Goal: Task Accomplishment & Management: Complete application form

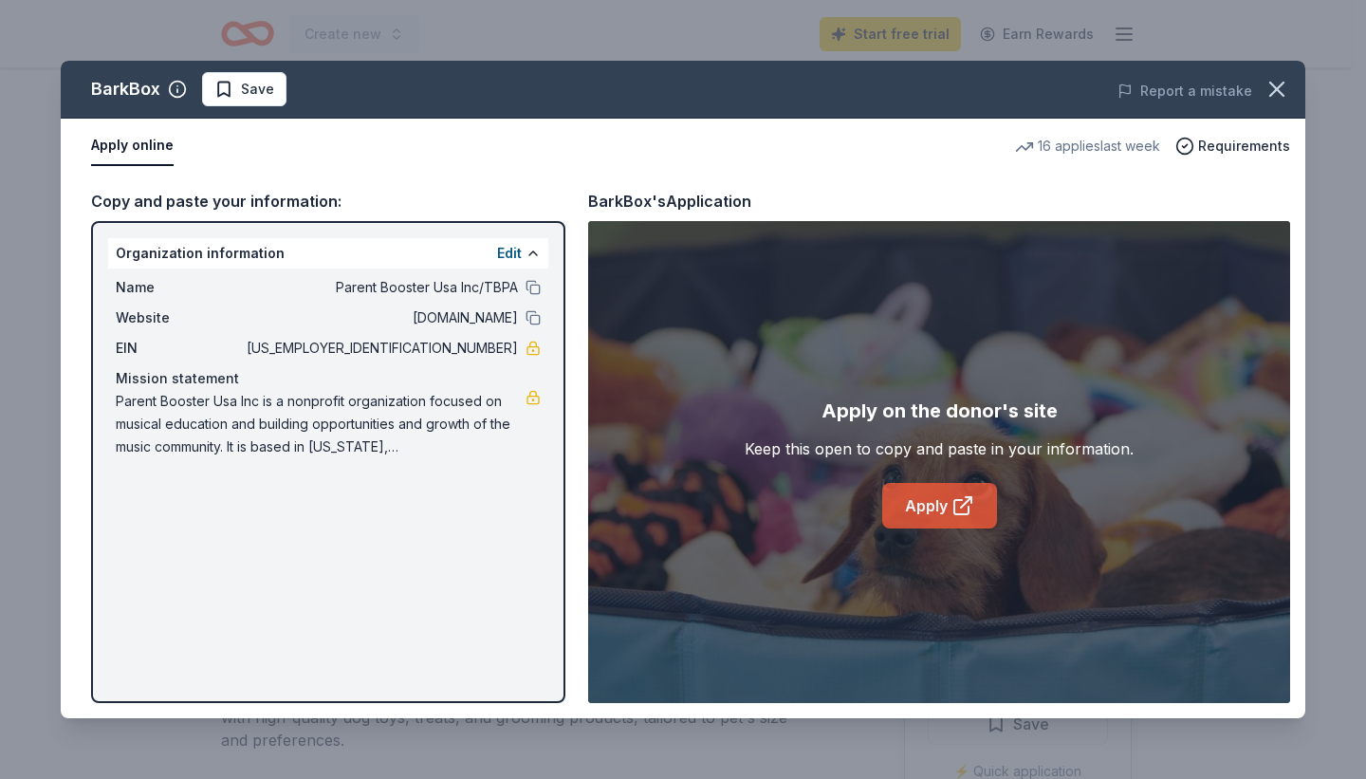
click at [952, 507] on icon at bounding box center [963, 505] width 23 height 23
click at [970, 501] on icon at bounding box center [963, 505] width 23 height 23
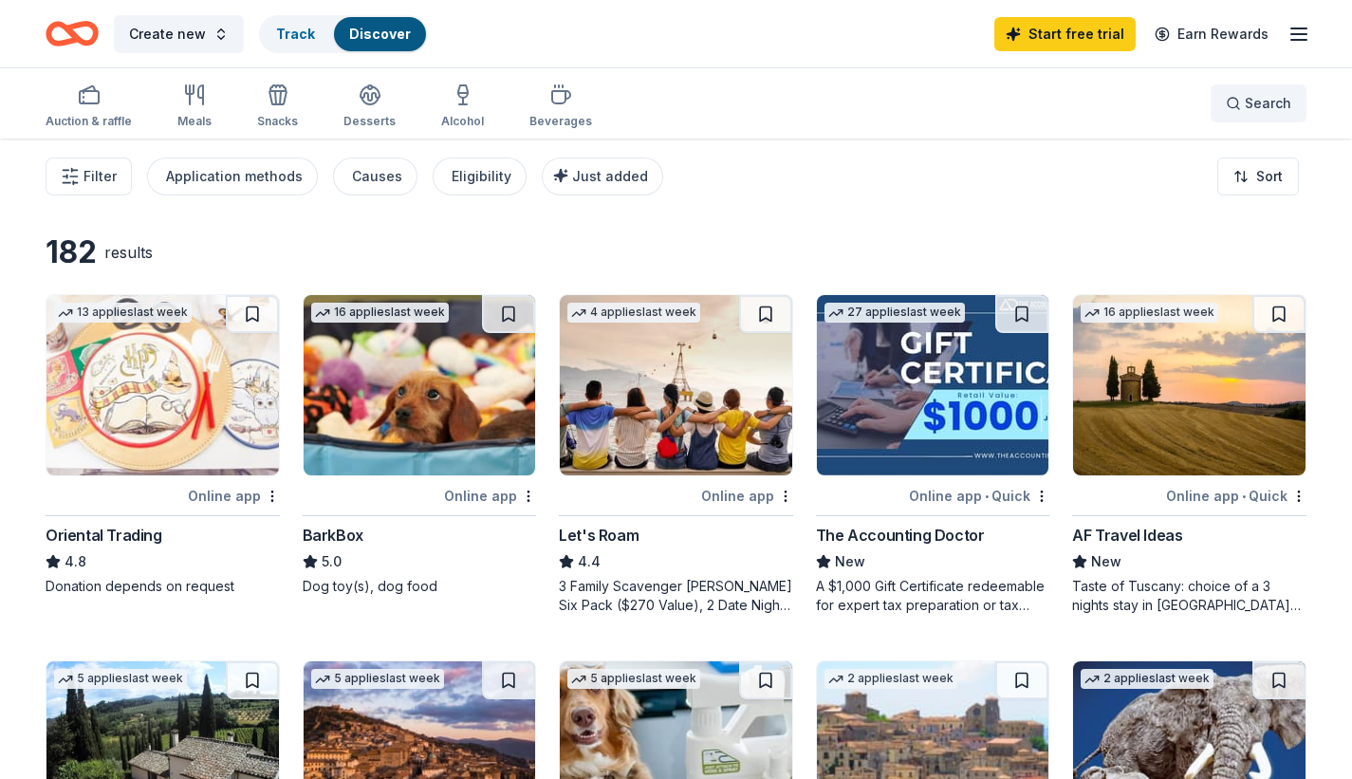
click at [1232, 121] on button "Search" at bounding box center [1259, 103] width 96 height 38
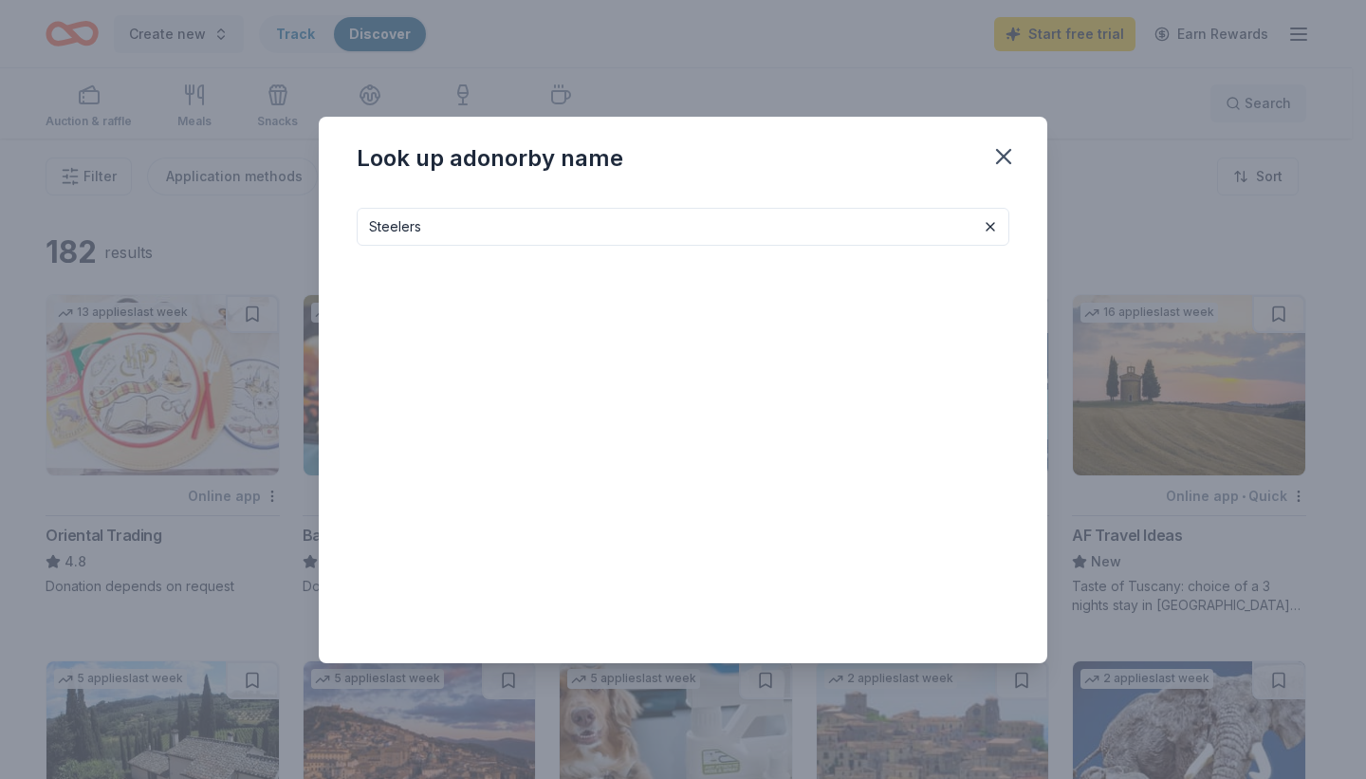
type input "Steelers"
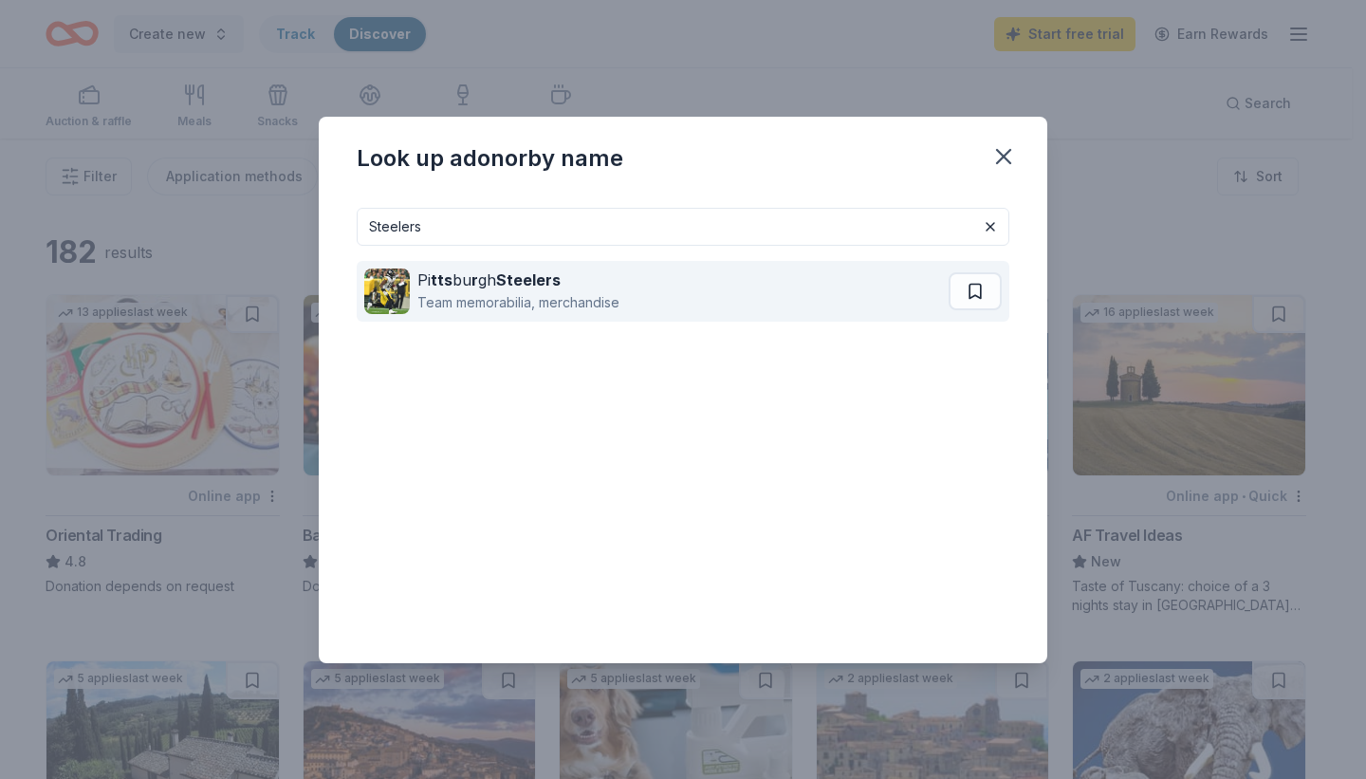
click at [667, 303] on div "Pi tts bu r gh Steelers Team memorabilia, merchandise" at bounding box center [656, 291] width 584 height 61
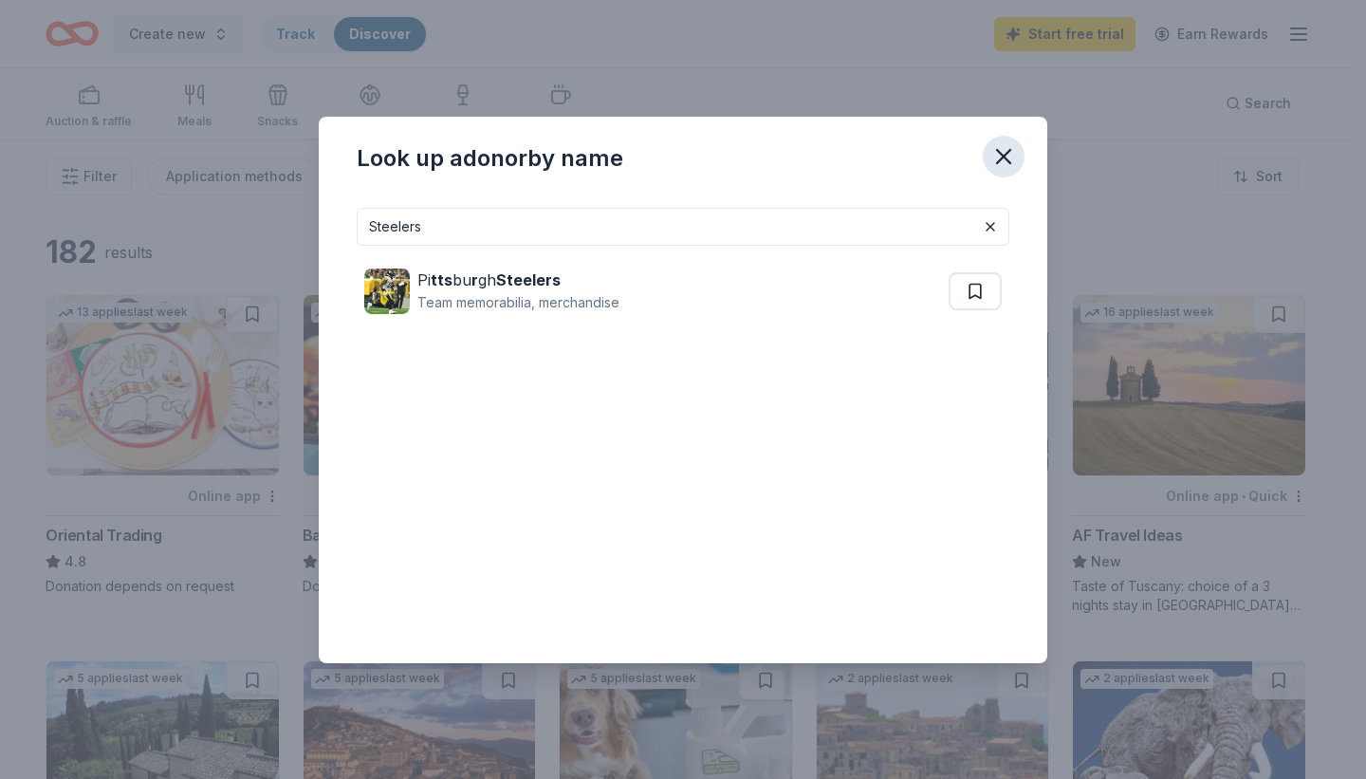
click at [1016, 157] on icon "button" at bounding box center [1004, 156] width 27 height 27
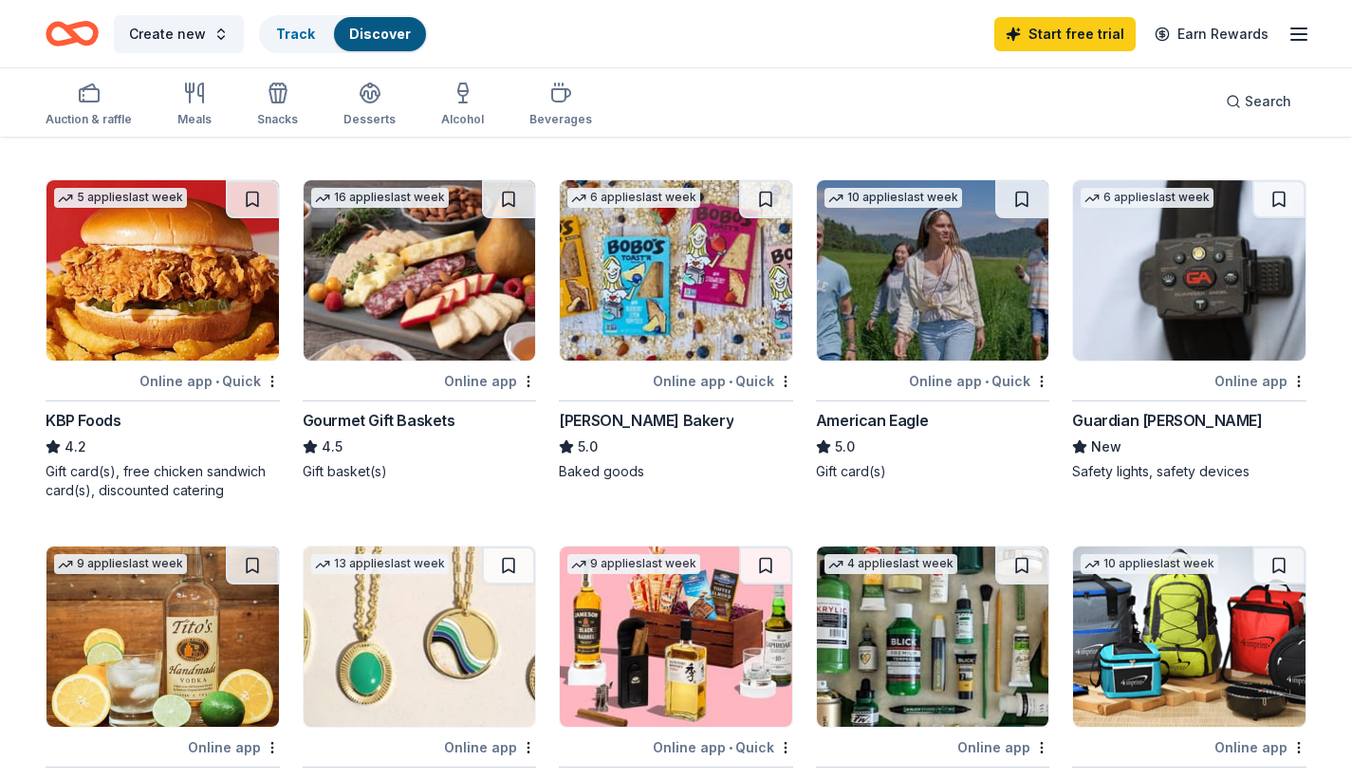
scroll to position [851, 0]
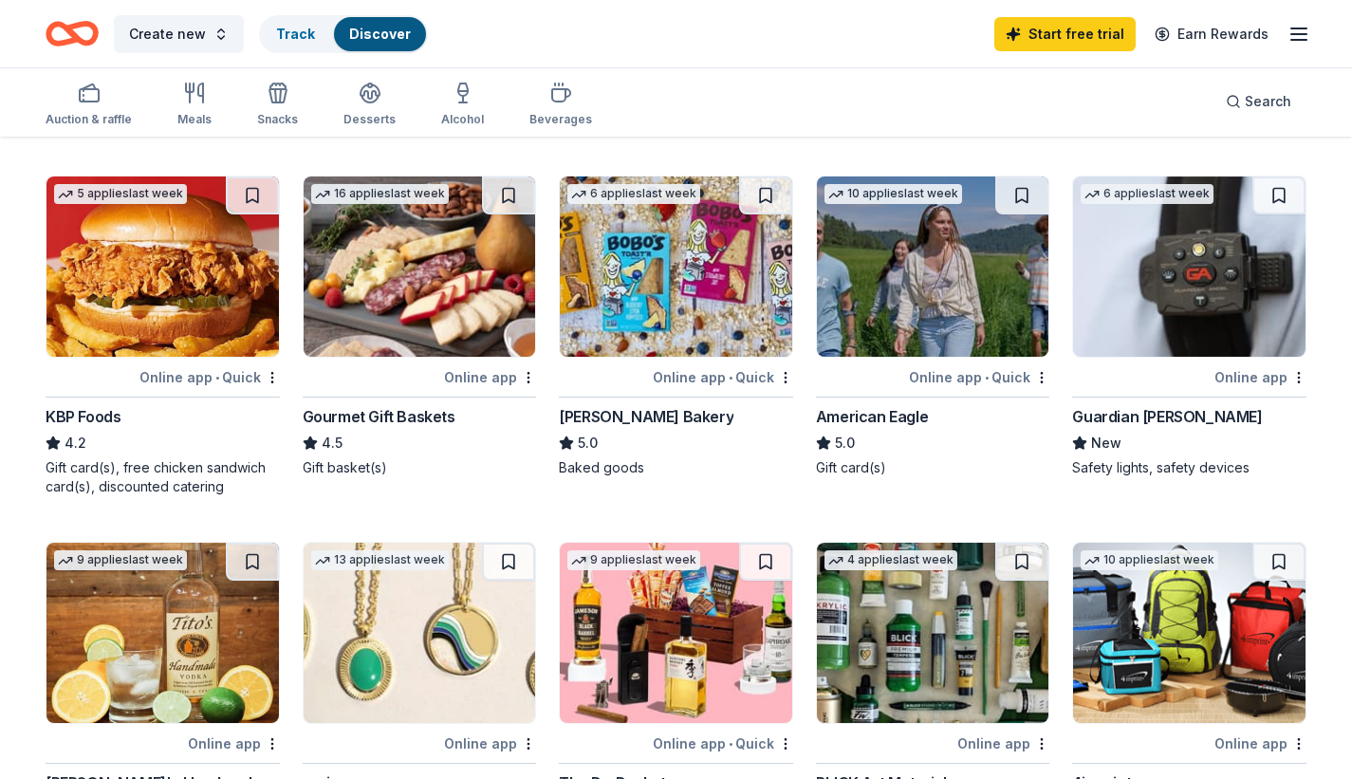
click at [383, 328] on img at bounding box center [420, 266] width 232 height 180
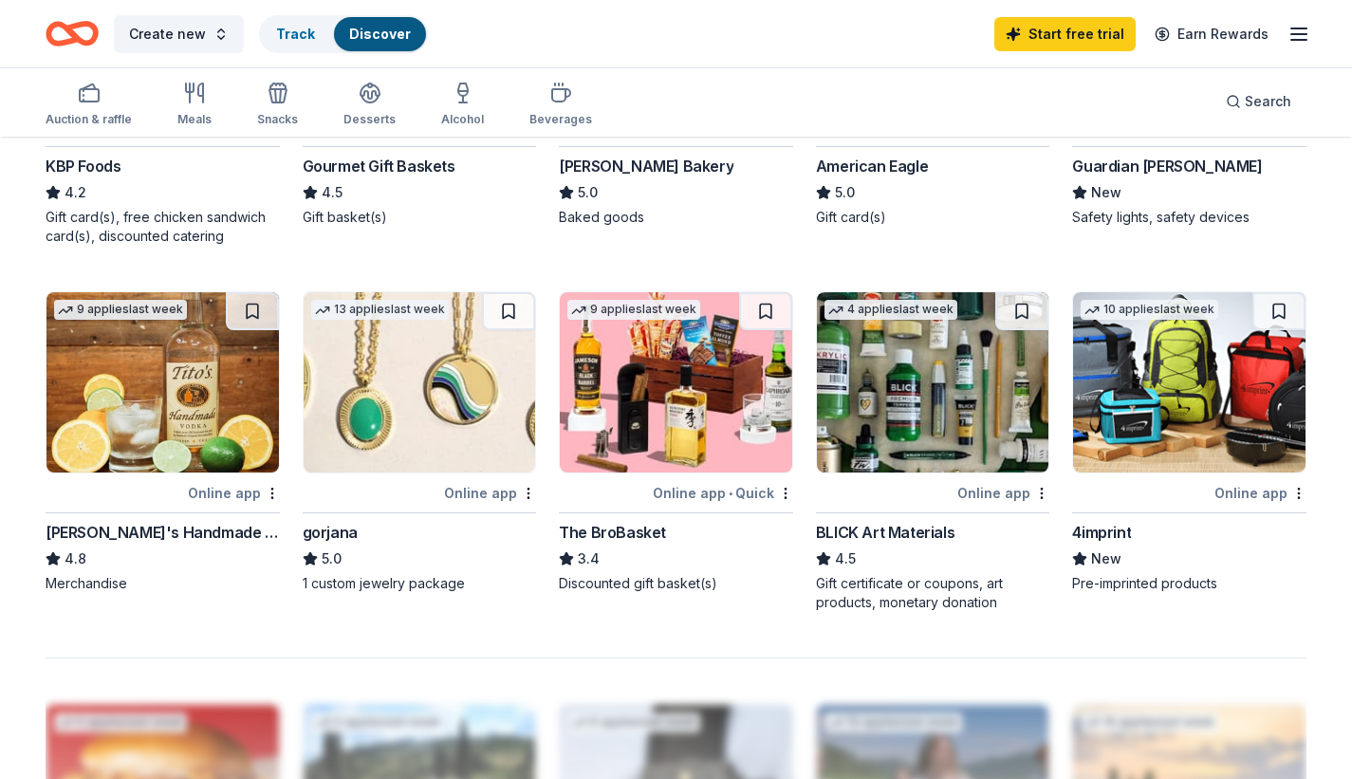
scroll to position [1104, 0]
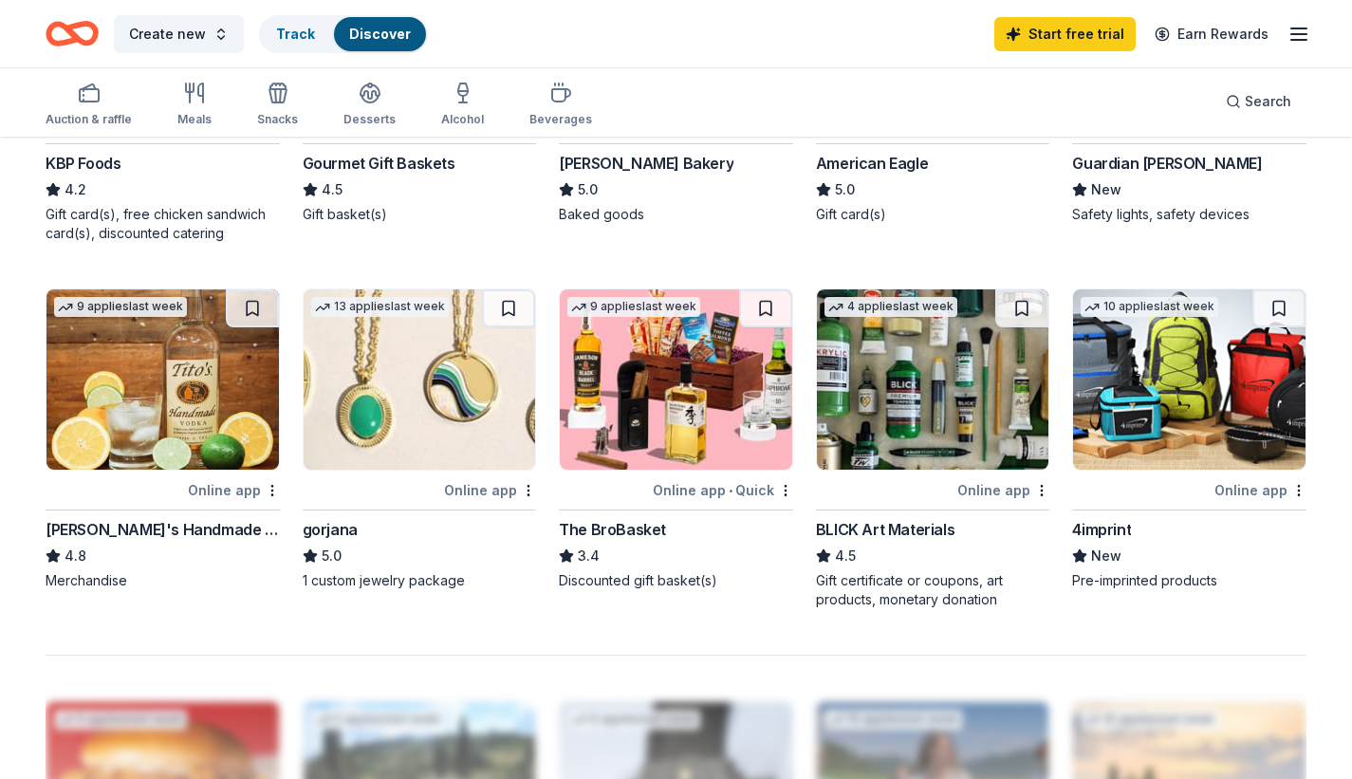
drag, startPoint x: 1365, startPoint y: 308, endPoint x: 1365, endPoint y: 385, distance: 76.9
click at [665, 452] on img at bounding box center [676, 379] width 232 height 180
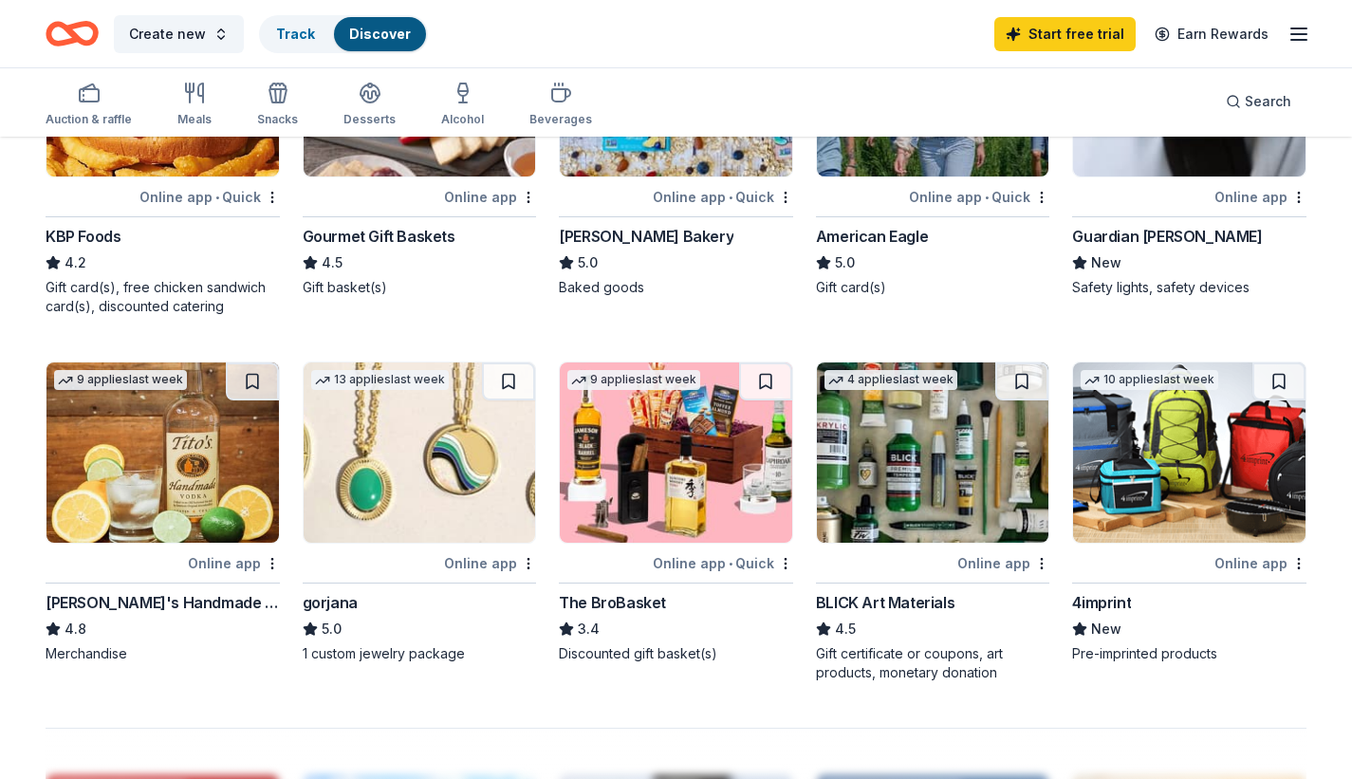
scroll to position [1026, 0]
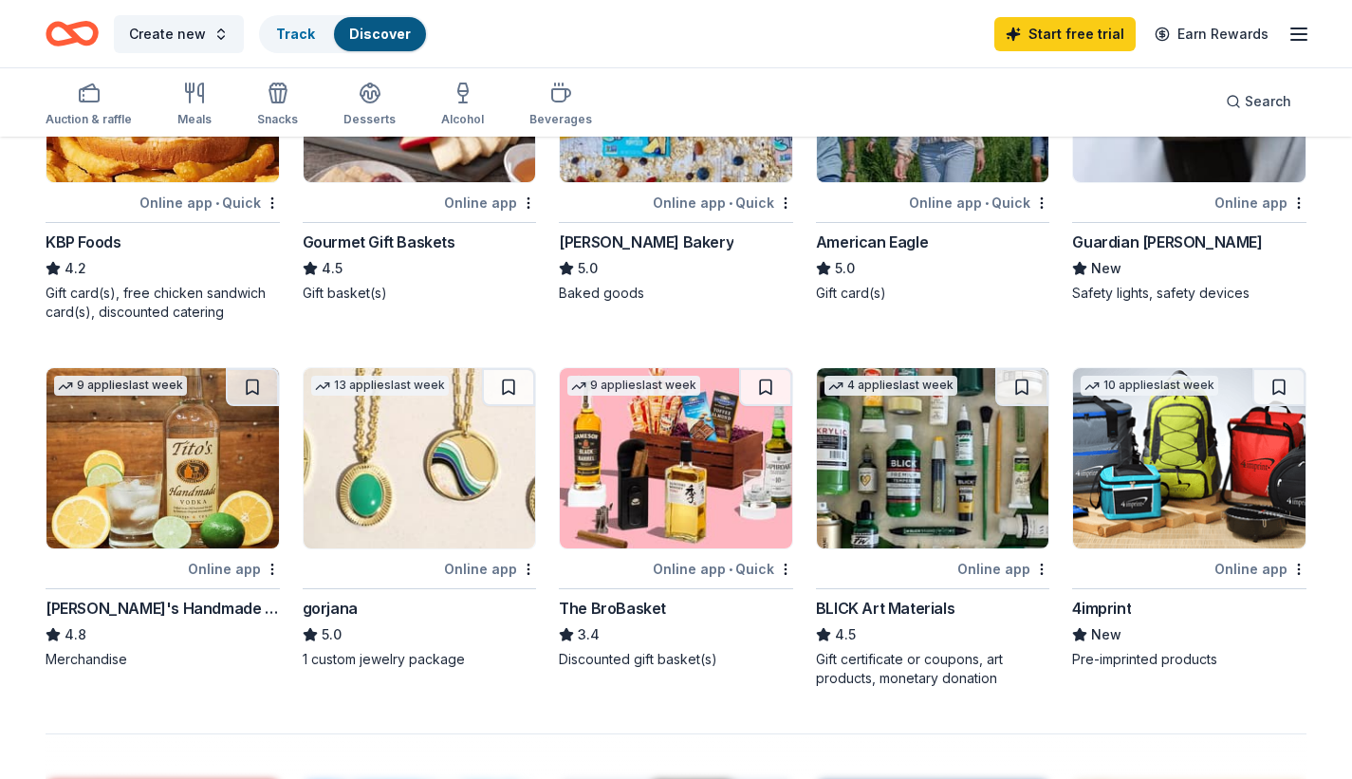
click at [164, 456] on img at bounding box center [162, 458] width 232 height 180
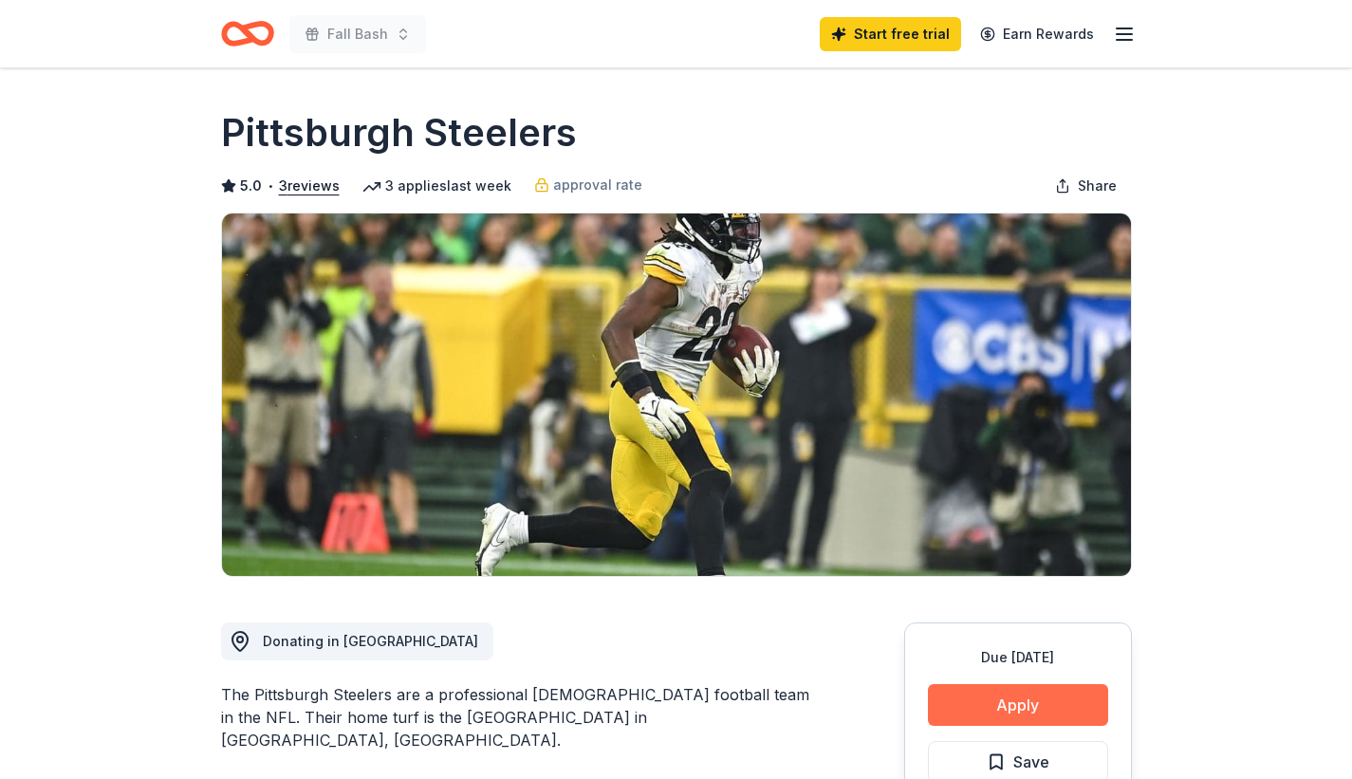
click at [977, 707] on button "Apply" at bounding box center [1018, 705] width 180 height 42
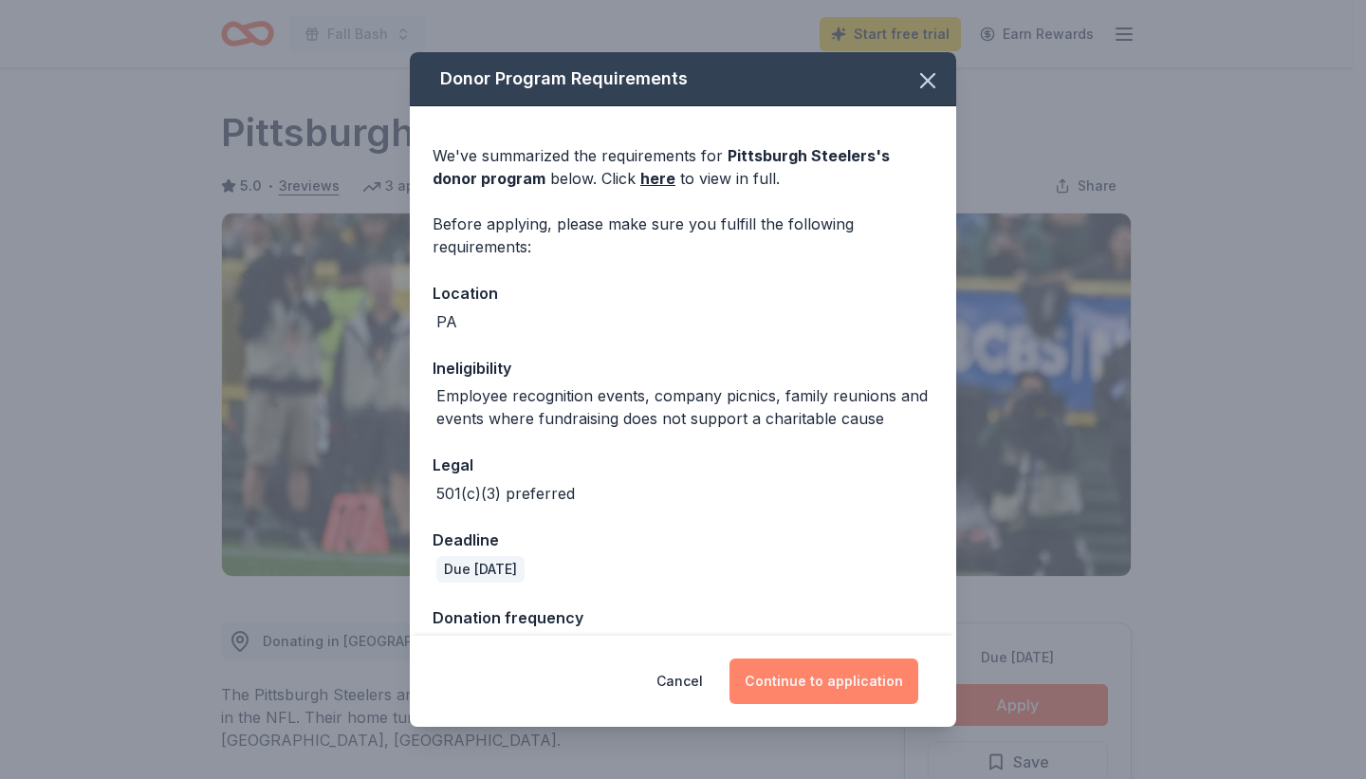
click at [810, 693] on button "Continue to application" at bounding box center [824, 681] width 189 height 46
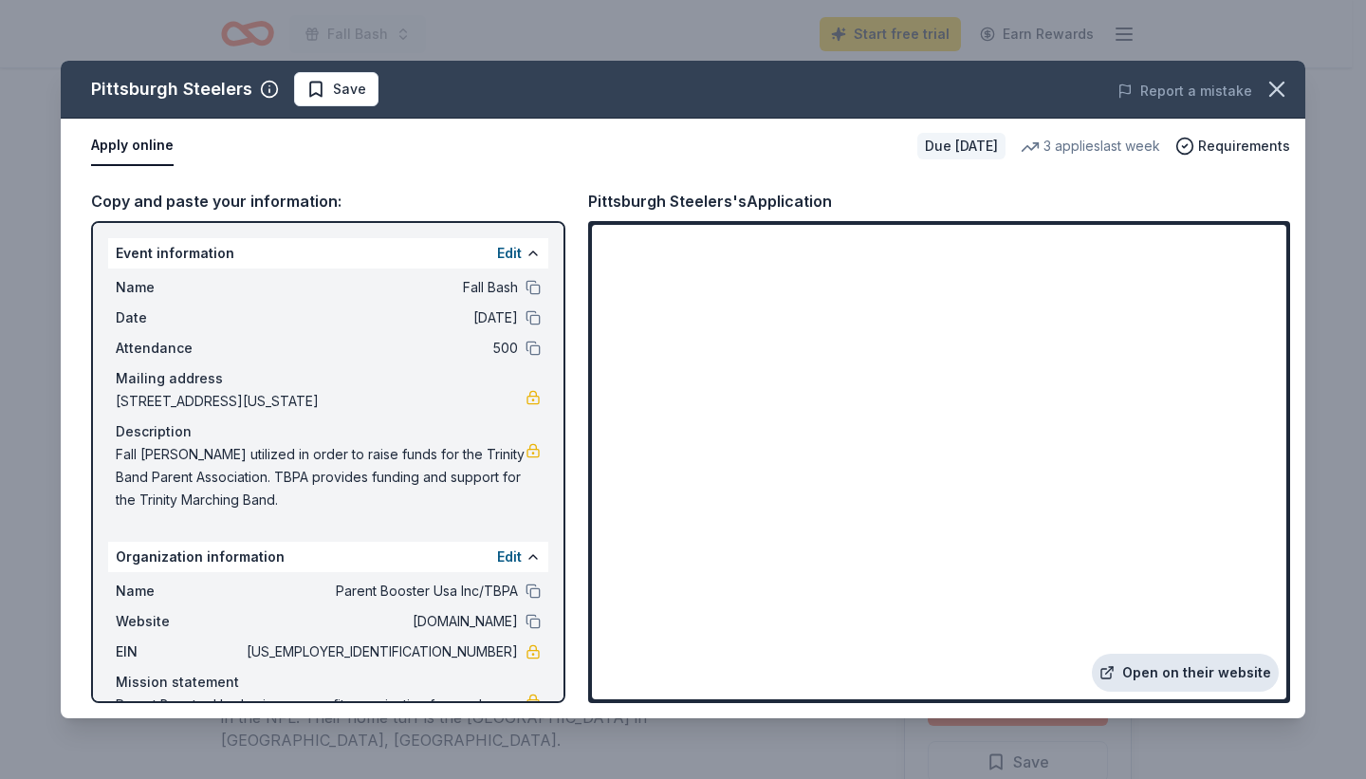
click at [1155, 675] on link "Open on their website" at bounding box center [1185, 673] width 187 height 38
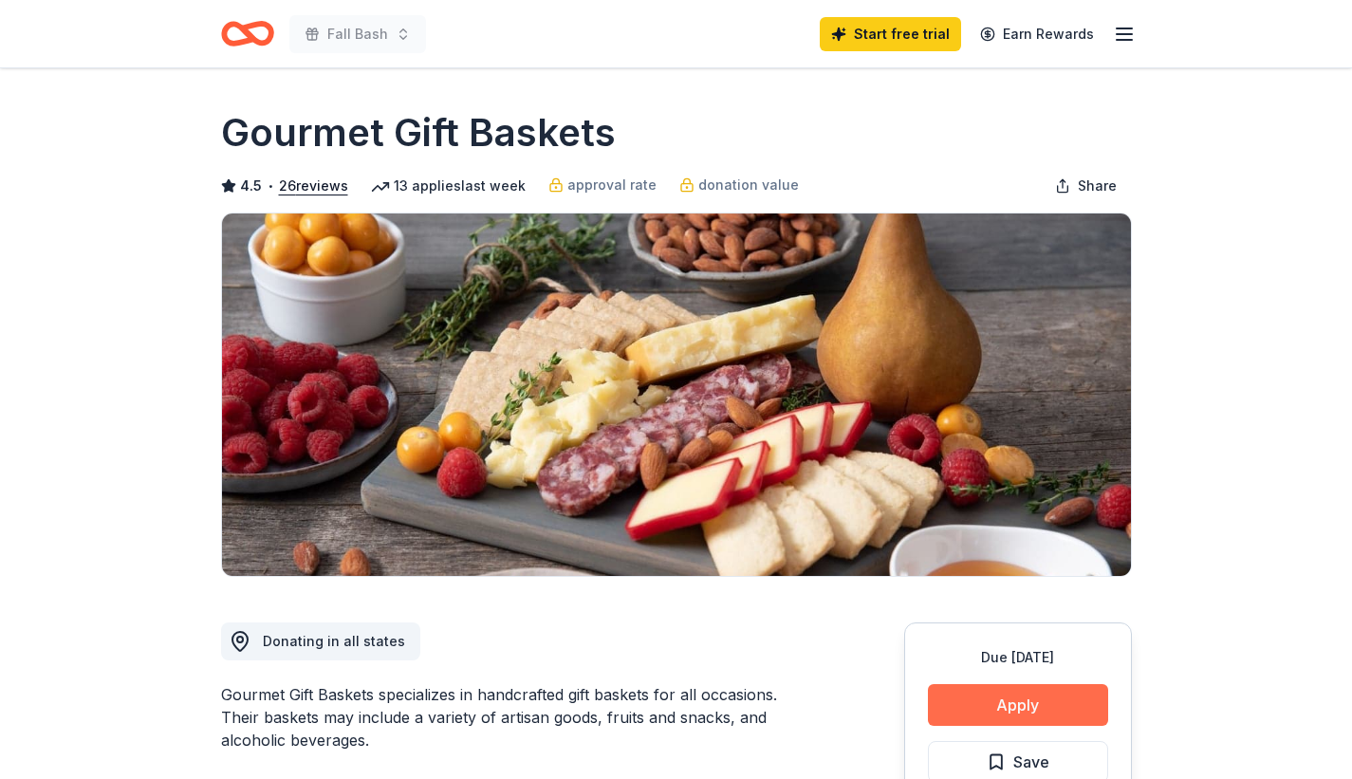
click at [982, 705] on button "Apply" at bounding box center [1018, 705] width 180 height 42
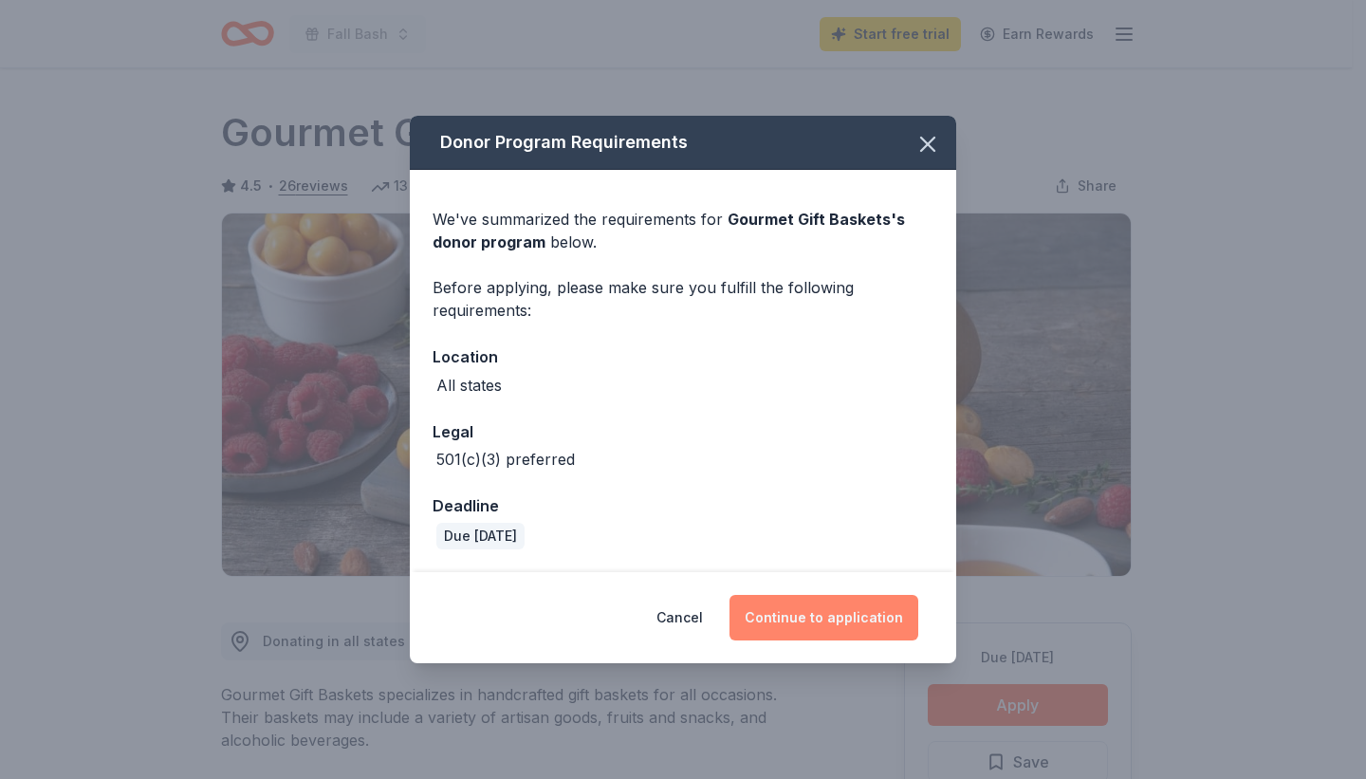
click at [876, 620] on button "Continue to application" at bounding box center [824, 618] width 189 height 46
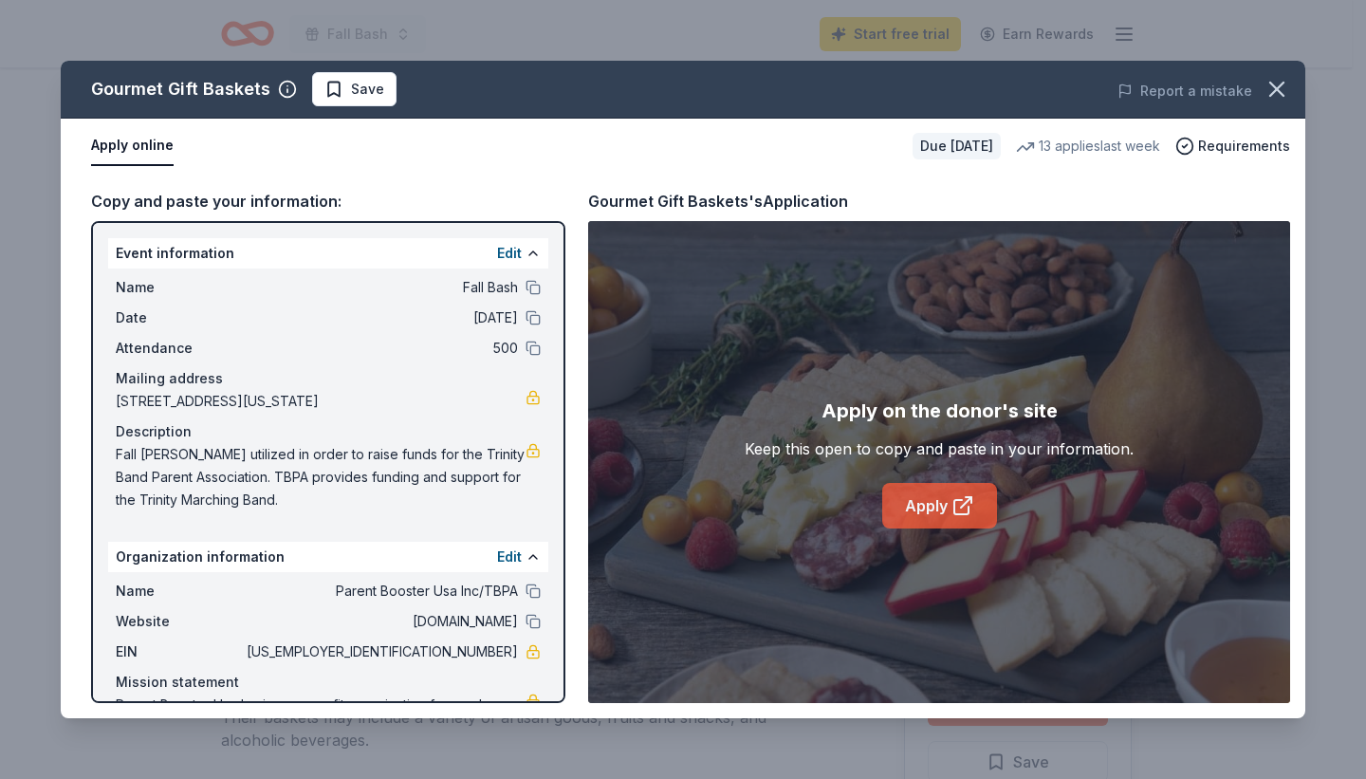
click at [954, 501] on icon at bounding box center [961, 507] width 14 height 14
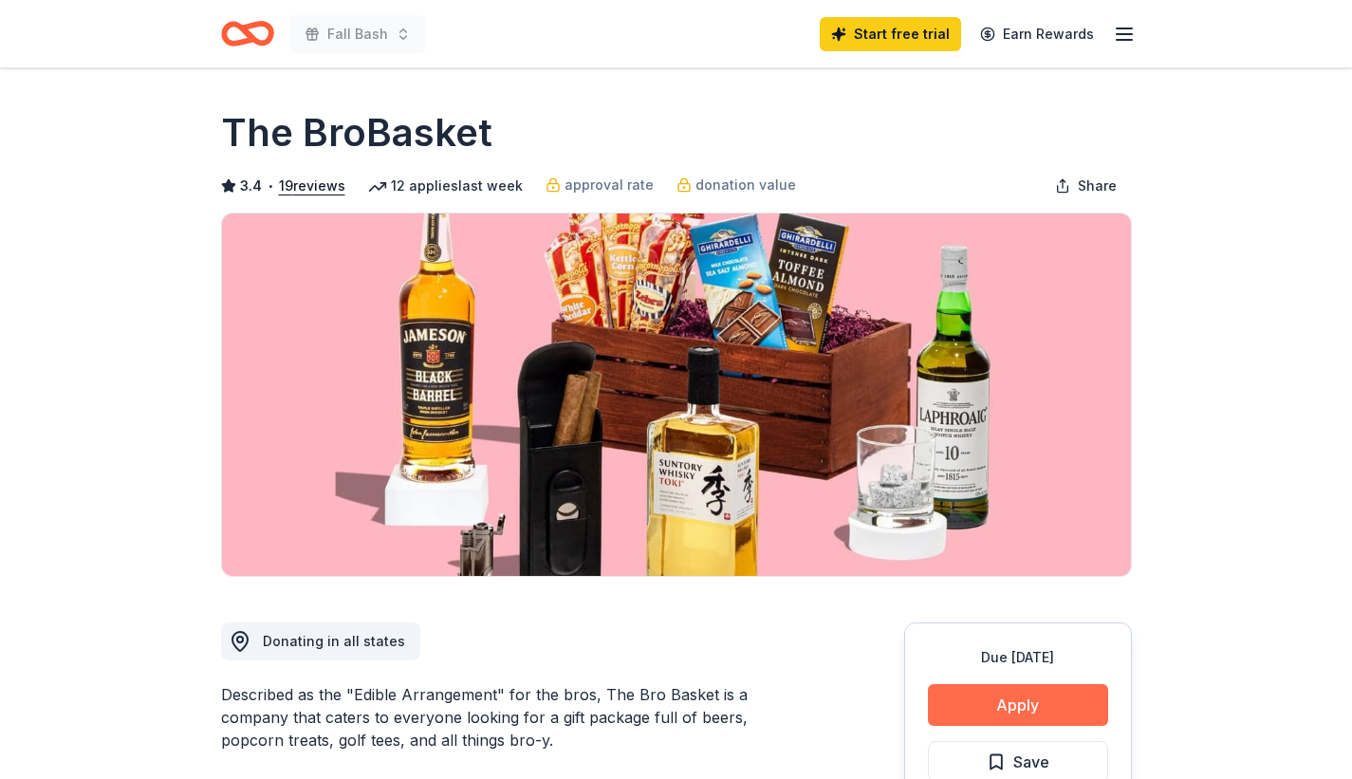
click at [995, 708] on button "Apply" at bounding box center [1018, 705] width 180 height 42
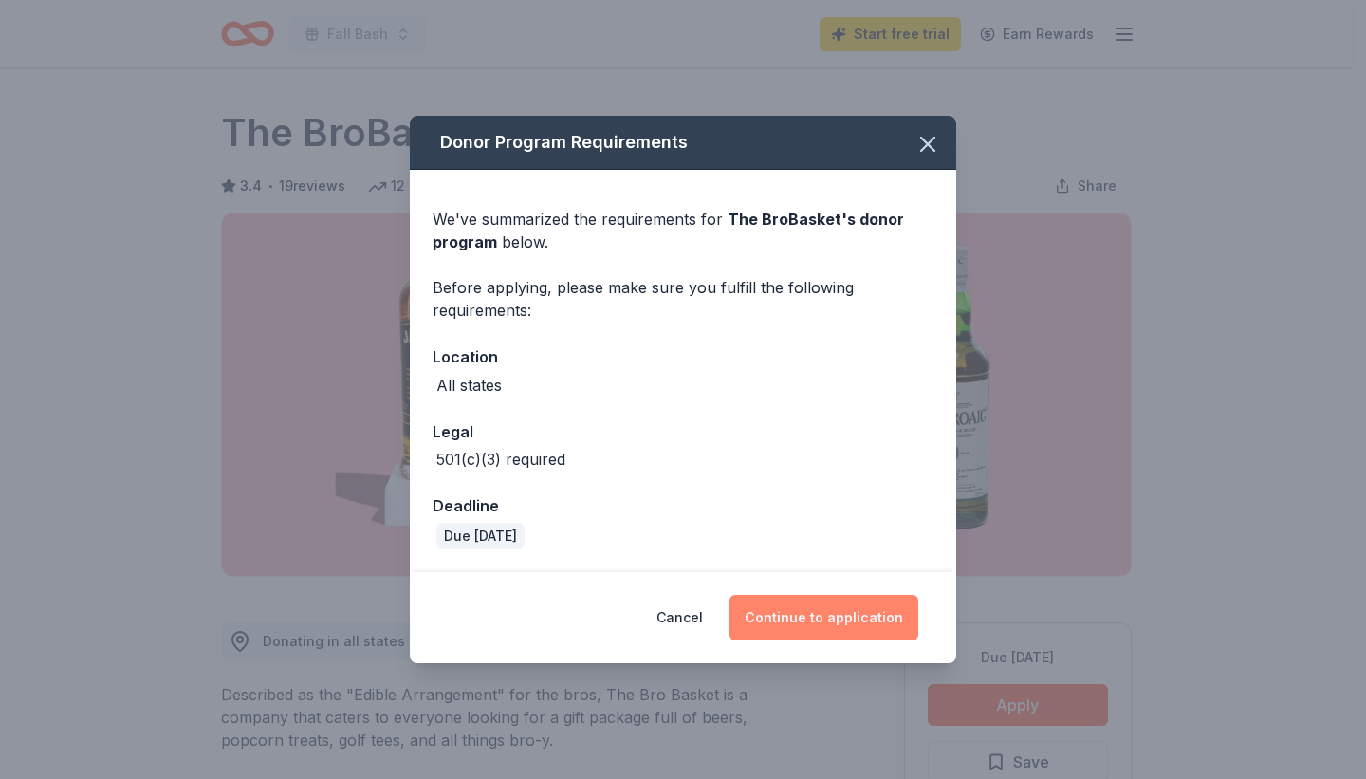
click at [888, 604] on button "Continue to application" at bounding box center [824, 618] width 189 height 46
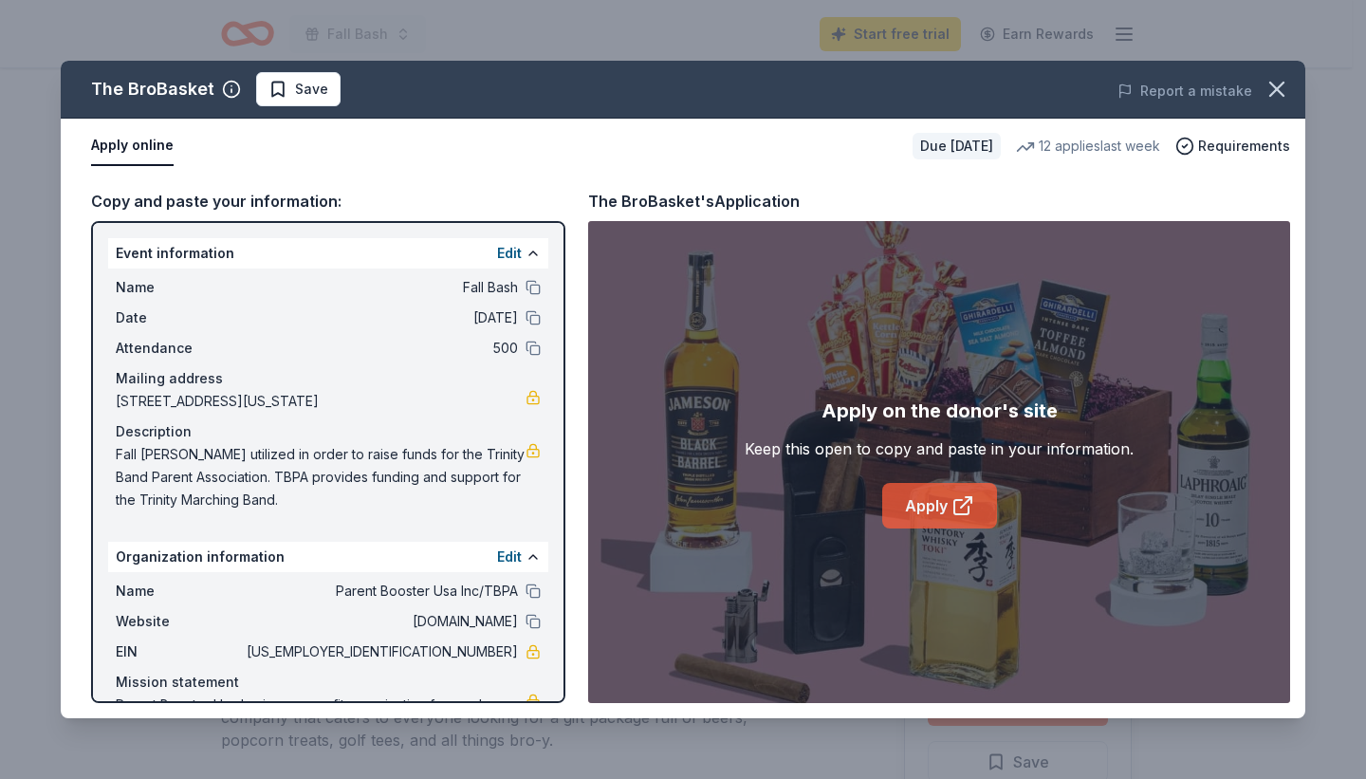
click at [941, 499] on link "Apply" at bounding box center [939, 506] width 115 height 46
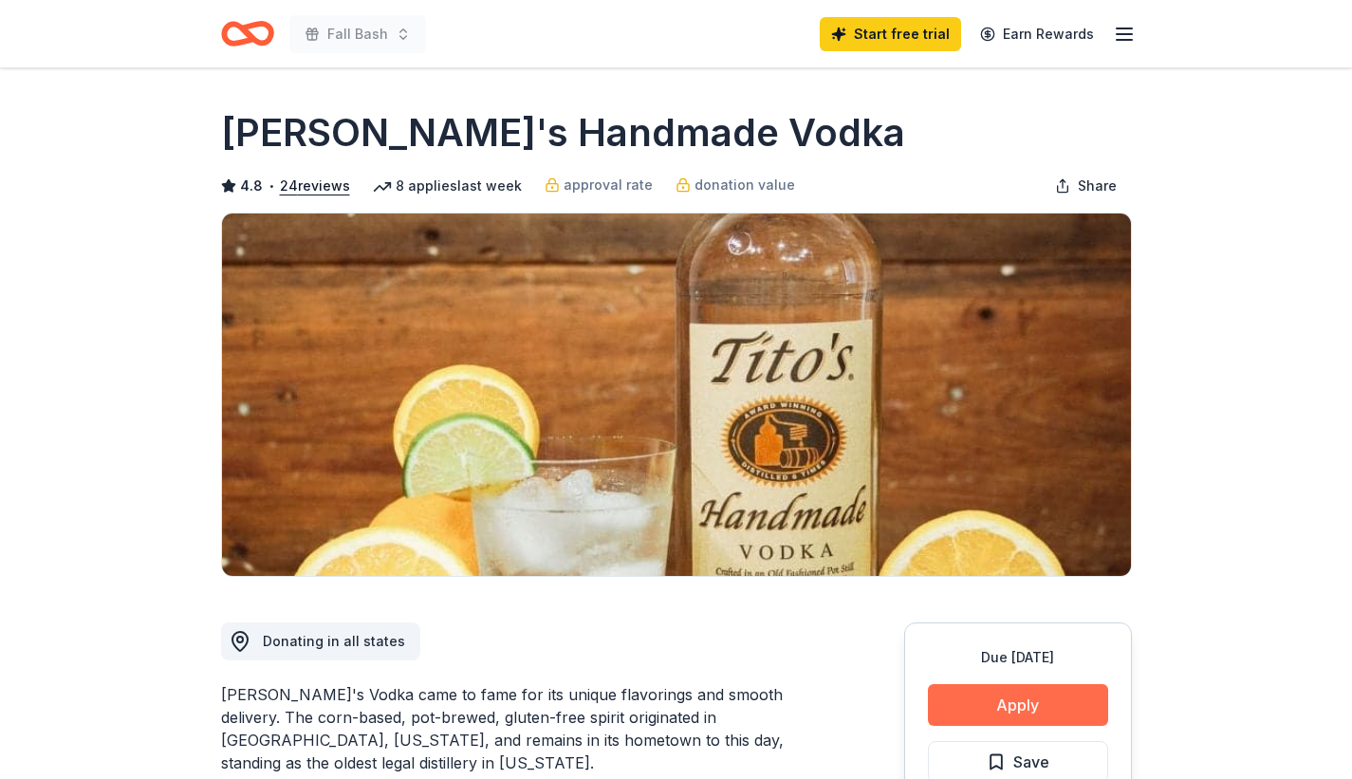
click at [1046, 711] on button "Apply" at bounding box center [1018, 705] width 180 height 42
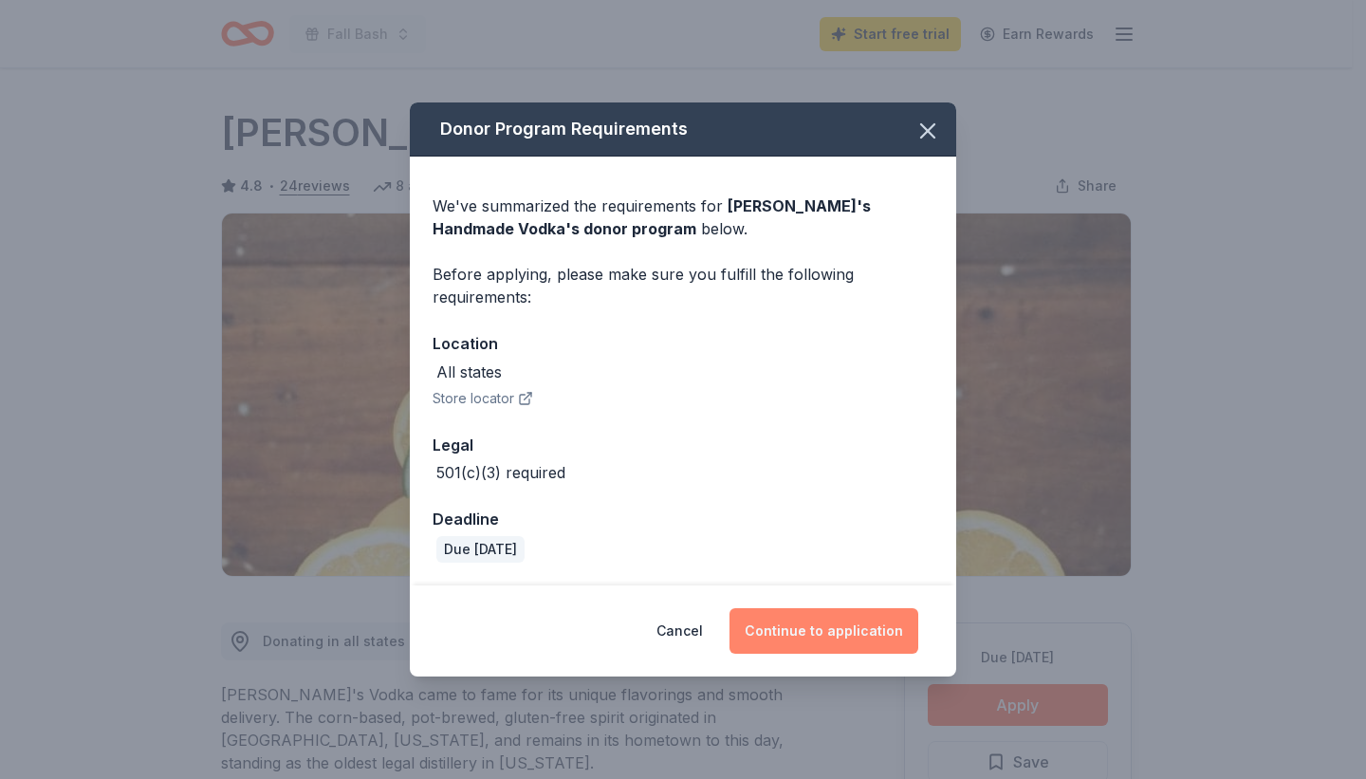
click at [859, 637] on button "Continue to application" at bounding box center [824, 631] width 189 height 46
